Goal: Task Accomplishment & Management: Use online tool/utility

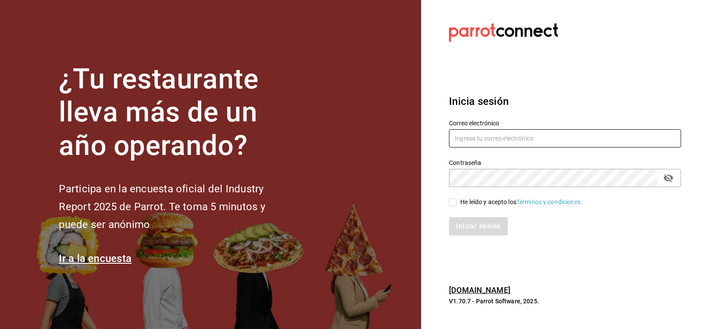
type input "FRANCISCO.DELTORO@COSTENO.COM"
click at [455, 198] on input "He leído y acepto los Términos y condiciones." at bounding box center [453, 202] width 8 height 8
checkbox input "true"
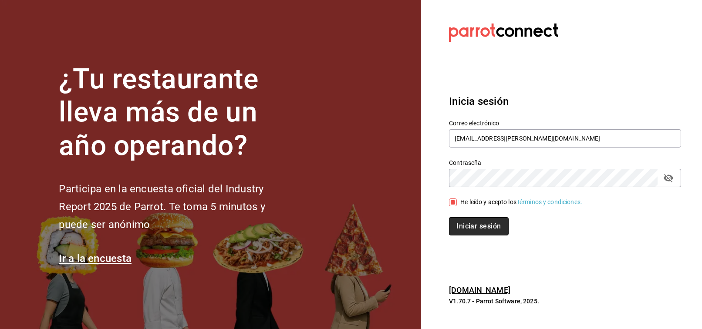
click at [469, 225] on button "Iniciar sesión" at bounding box center [478, 226] width 59 height 18
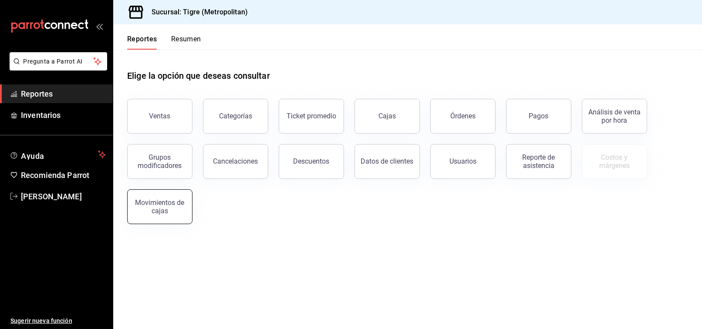
click at [149, 217] on button "Movimientos de cajas" at bounding box center [159, 206] width 65 height 35
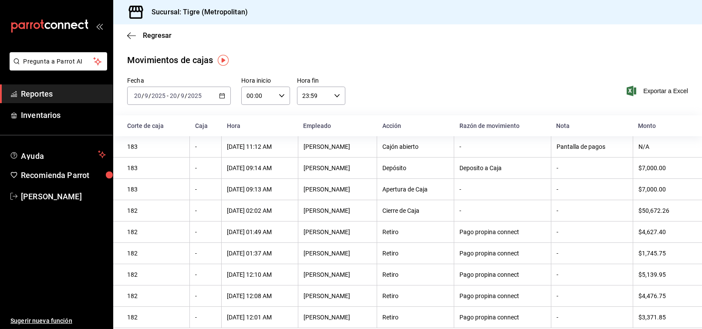
click at [279, 94] on icon "button" at bounding box center [282, 96] width 6 height 6
click at [255, 161] on span "02" at bounding box center [252, 159] width 10 height 7
type input "02:00"
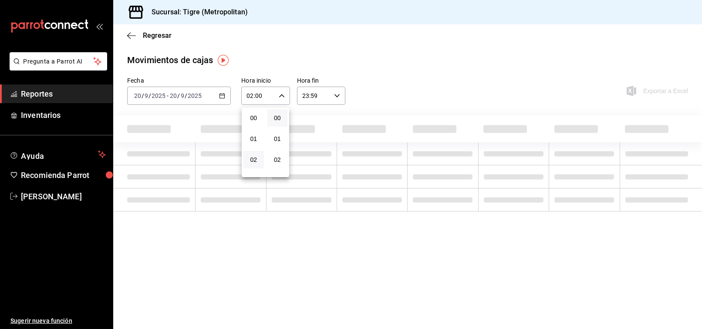
click at [452, 66] on div at bounding box center [351, 164] width 702 height 329
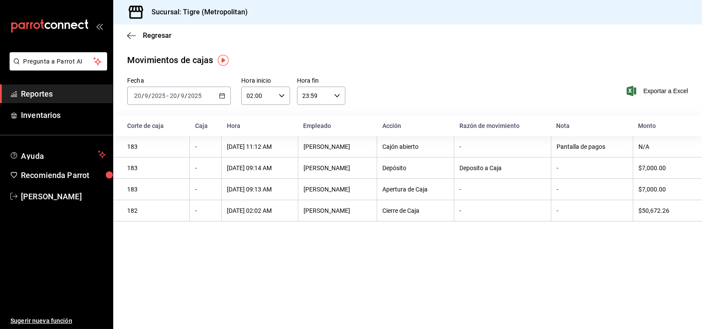
click at [57, 99] on span "Reportes" at bounding box center [63, 94] width 85 height 12
